Goal: Information Seeking & Learning: Learn about a topic

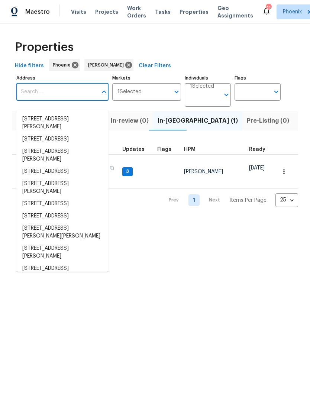
click at [49, 101] on input "Address" at bounding box center [56, 91] width 81 height 17
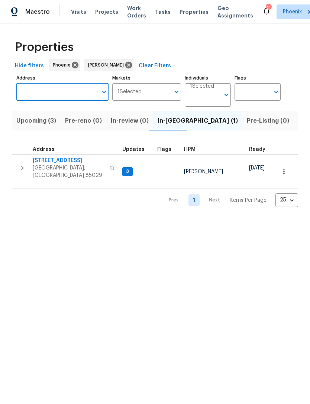
type input "[STREET_ADDRESS]"
click at [72, 125] on li "15650 N 19th Ave Unit 1206 Phoenix AZ 85023" at bounding box center [62, 119] width 92 height 12
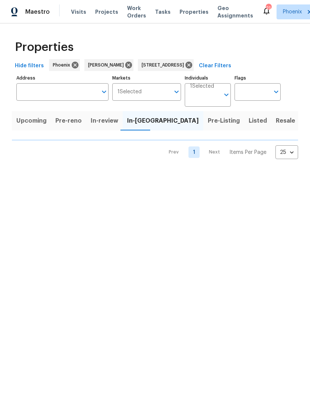
type input "15650 N 19th Ave Unit 1206 Phoenix AZ 85023"
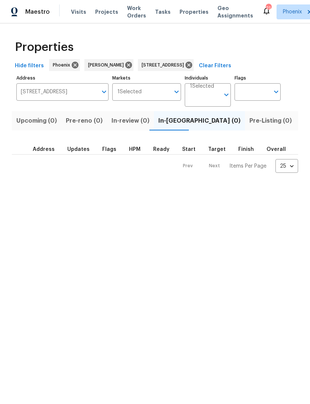
click at [301, 126] on span "Listed (1)" at bounding box center [314, 121] width 27 height 10
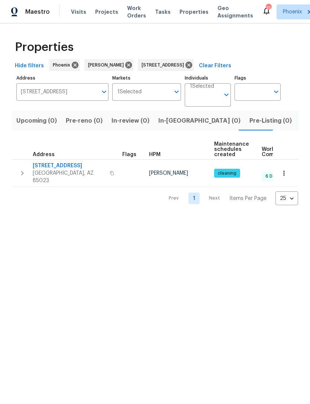
click at [13, 176] on td "15650 N 19th Ave Unit 1206 Phoenix, AZ 85023" at bounding box center [66, 173] width 108 height 27
click at [26, 178] on icon "button" at bounding box center [22, 173] width 9 height 9
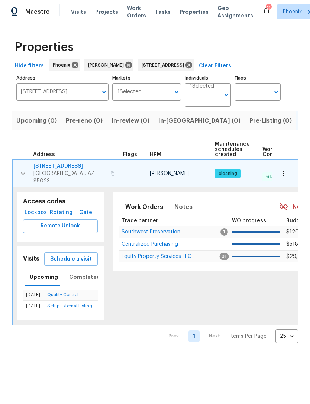
click at [144, 259] on span "Equity Property Services LLC" at bounding box center [157, 256] width 70 height 5
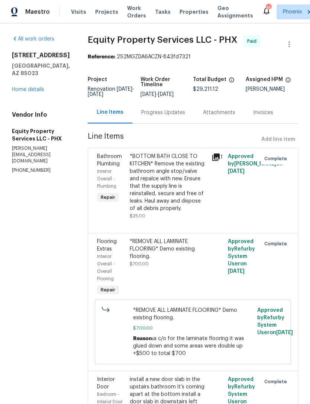
click at [33, 92] on link "Home details" at bounding box center [28, 89] width 32 height 5
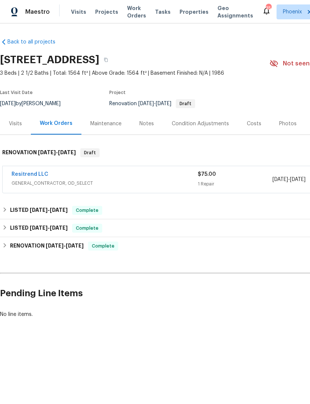
click at [286, 128] on div "Photos" at bounding box center [287, 123] width 17 height 7
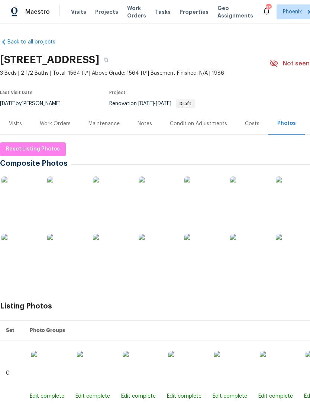
click at [149, 128] on div "Notes" at bounding box center [145, 123] width 15 height 7
